Goal: Information Seeking & Learning: Learn about a topic

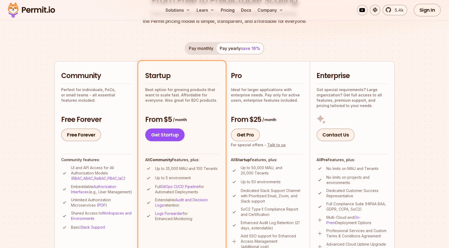
scroll to position [66, 0]
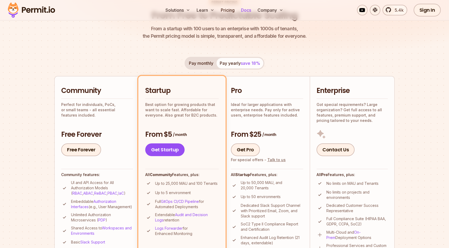
click at [246, 11] on link "Docs" at bounding box center [246, 10] width 14 height 11
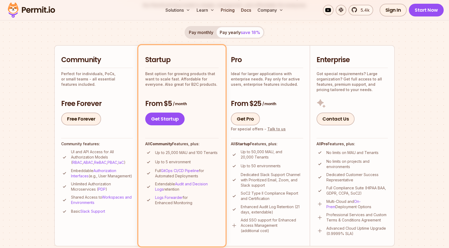
scroll to position [119, 0]
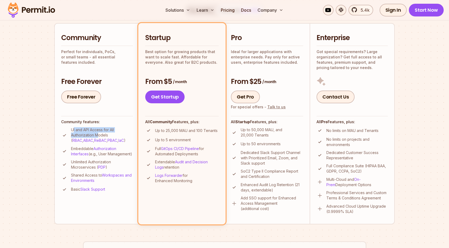
drag, startPoint x: 73, startPoint y: 131, endPoint x: 98, endPoint y: 135, distance: 25.3
click at [98, 135] on p "UI and API Access for All Authorization Models ( RBAC , ABAC , ReBAC , PBAC , I…" at bounding box center [102, 135] width 62 height 16
drag, startPoint x: 77, startPoint y: 148, endPoint x: 103, endPoint y: 161, distance: 28.9
click at [103, 157] on p "Embeddable Authorization Interfaces (e.g., User Management)" at bounding box center [102, 151] width 62 height 11
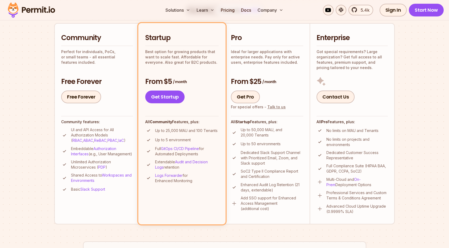
click at [103, 157] on p "Embeddable Authorization Interfaces (e.g., User Management)" at bounding box center [102, 151] width 62 height 11
drag, startPoint x: 81, startPoint y: 166, endPoint x: 109, endPoint y: 176, distance: 29.9
click at [111, 177] on ul "UI and API Access for All Authorization Models ( RBAC , ABAC , ReBAC , PBAC , I…" at bounding box center [97, 160] width 72 height 66
click at [105, 170] on p "Unlimited Authorization Microservices ( PDP )" at bounding box center [102, 165] width 62 height 11
drag, startPoint x: 73, startPoint y: 180, endPoint x: 100, endPoint y: 186, distance: 28.4
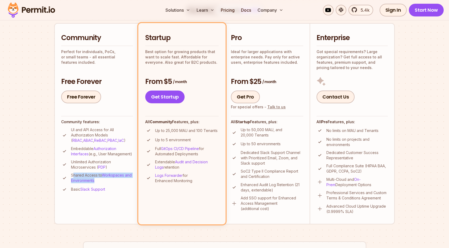
click at [101, 183] on p "Shared Access to Workspaces and Environments" at bounding box center [102, 178] width 62 height 11
click at [100, 183] on p "Shared Access to Workspaces and Environments" at bounding box center [102, 178] width 62 height 11
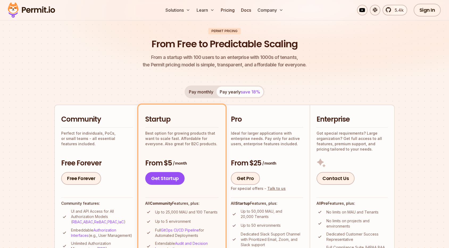
scroll to position [68, 0]
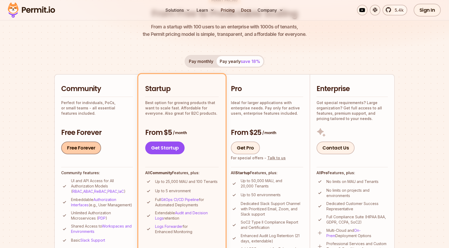
click at [84, 152] on link "Free Forever" at bounding box center [81, 148] width 40 height 13
